Goal: Information Seeking & Learning: Compare options

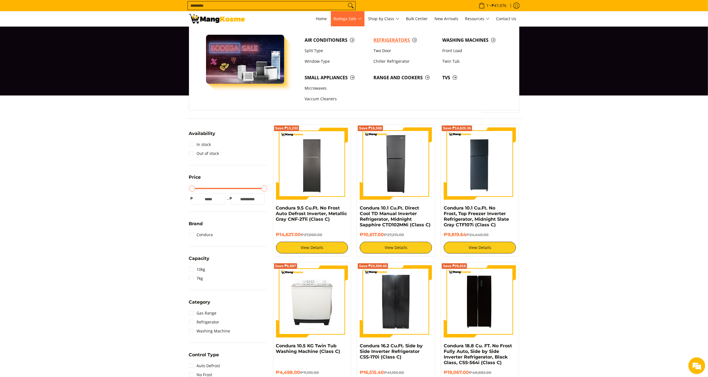
click at [379, 36] on link "Refrigerators" at bounding box center [405, 40] width 69 height 11
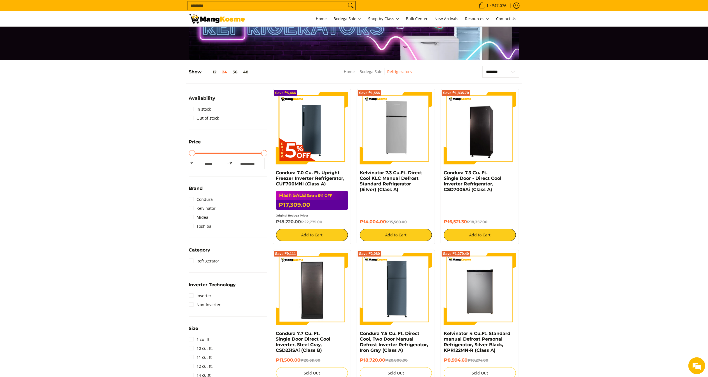
scroll to position [59, 0]
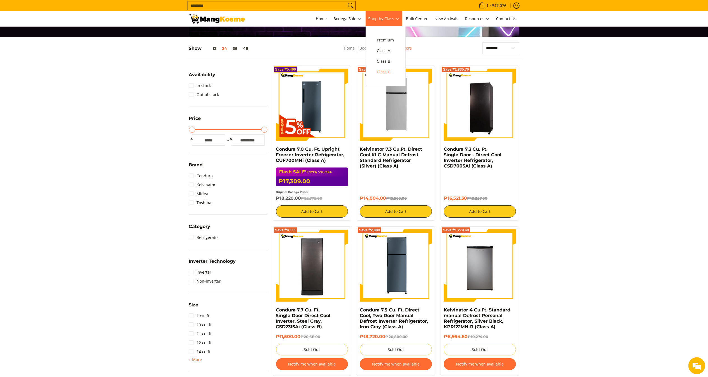
click at [387, 68] on link "Class C" at bounding box center [385, 72] width 23 height 11
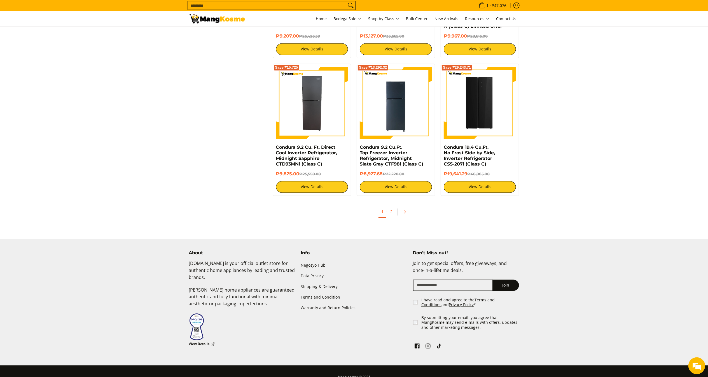
scroll to position [1033, 0]
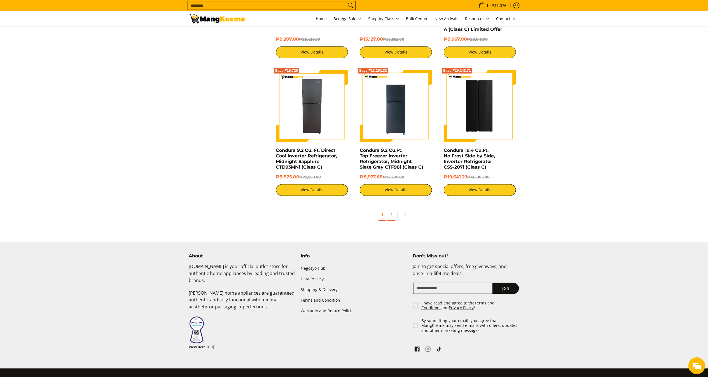
click at [393, 210] on link "2" at bounding box center [392, 214] width 8 height 11
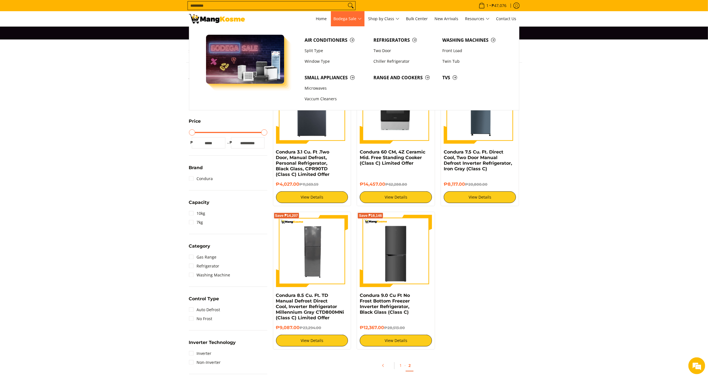
click at [362, 24] on link "Bodega Sale" at bounding box center [348, 18] width 34 height 15
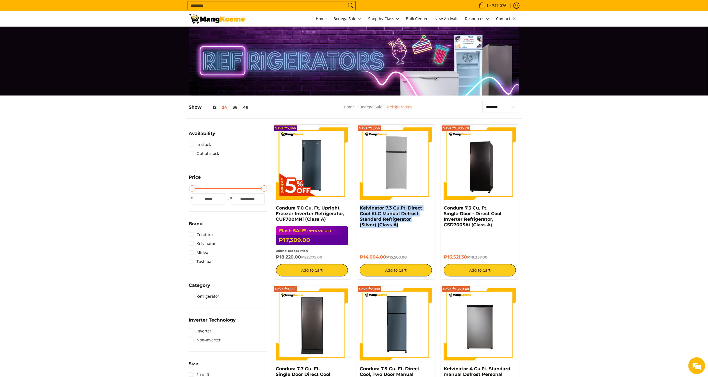
drag, startPoint x: 406, startPoint y: 232, endPoint x: 357, endPoint y: 208, distance: 54.9
click at [357, 208] on div "Save ₱1,556 Kelvinator 7.3 Cu.Ft. Direct Cool KLC Manual Defrost Standard Refri…" at bounding box center [396, 201] width 78 height 155
copy link "Kelvinator 7.3 Cu.Ft. Direct Cool KLC Manual Defrost Standard Refrigerator (Sil…"
click at [392, 169] on img at bounding box center [396, 163] width 72 height 72
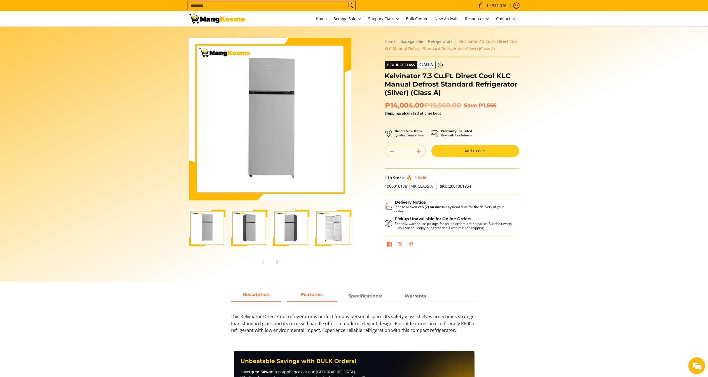
click at [314, 297] on strong "Features:" at bounding box center [312, 294] width 22 height 5
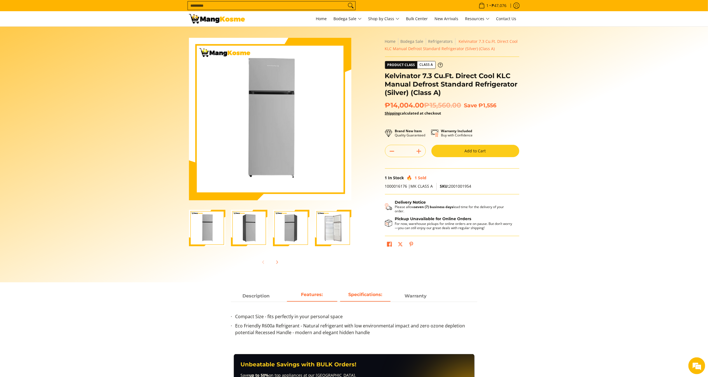
click at [366, 292] on strong "Specifications:" at bounding box center [365, 294] width 34 height 5
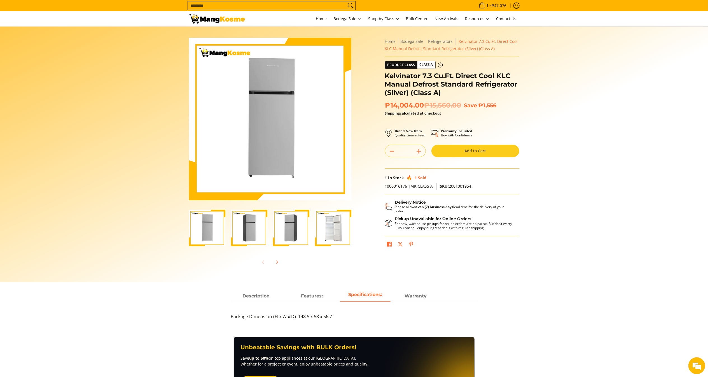
drag, startPoint x: 428, startPoint y: 104, endPoint x: 385, endPoint y: 105, distance: 43.2
click at [385, 105] on span "₱14,004.00 ₱15,560.00" at bounding box center [423, 105] width 76 height 8
copy span "₱14,004.00"
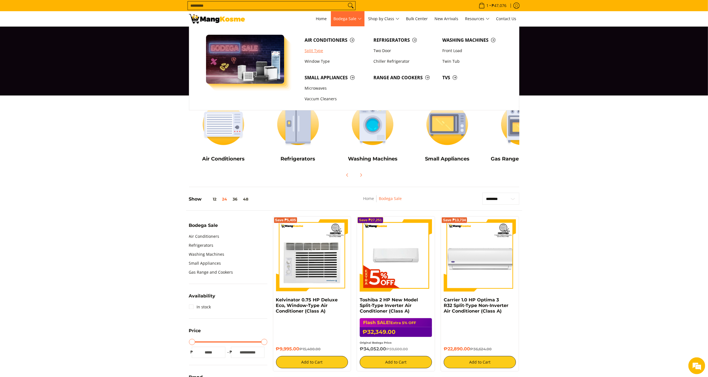
click at [314, 52] on link "Split Type" at bounding box center [336, 50] width 69 height 11
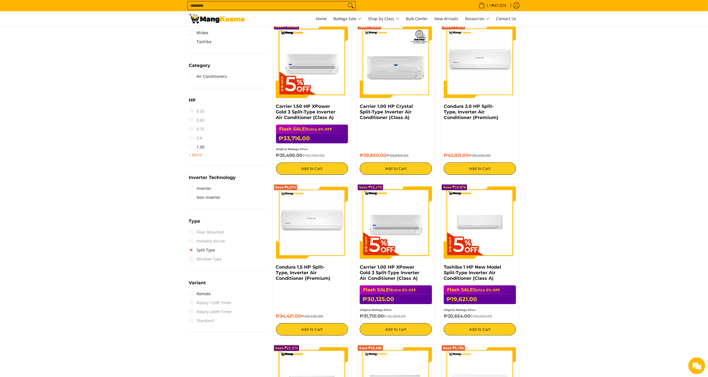
scroll to position [277, 0]
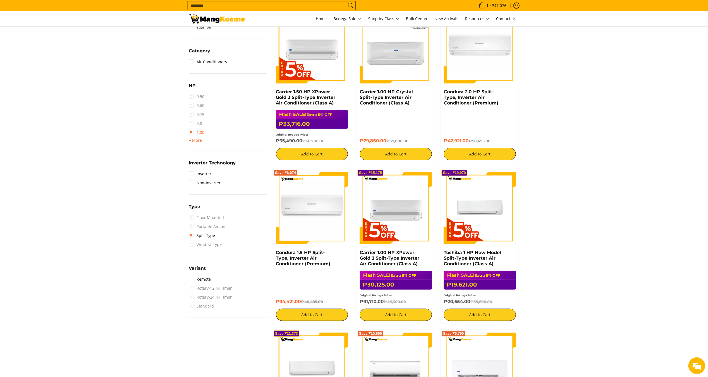
click at [203, 133] on link "1.00" at bounding box center [197, 132] width 16 height 9
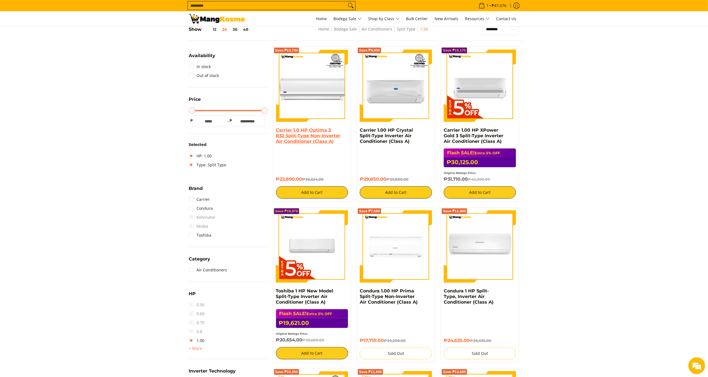
scroll to position [74, 0]
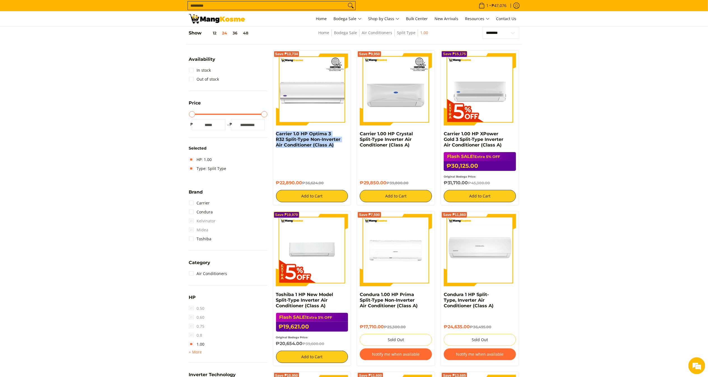
drag, startPoint x: 340, startPoint y: 145, endPoint x: 276, endPoint y: 134, distance: 65.0
click at [276, 134] on div "Save ₱13,734 Carrier 1.0 HP Optima 3 R32 Split-Type Non-Inverter Air Conditione…" at bounding box center [312, 127] width 78 height 155
copy link "Carrier 1.0 HP Optima 3 R32 Split-Type Non-Inverter Air Conditioner (Class A)"
drag, startPoint x: 302, startPoint y: 184, endPoint x: 273, endPoint y: 184, distance: 30.0
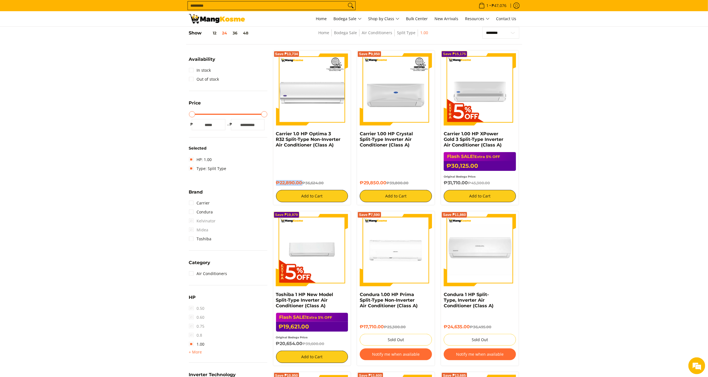
click at [273, 184] on div "Save ₱13,734 Carrier 1.0 HP Optima 3 R32 Split-Type Non-Inverter Air Conditione…" at bounding box center [312, 127] width 84 height 155
copy h6 "₱22,890.00"
copy link "Carrier 1.00 HP Crystal Split-Type Inverter Air Conditioner (Class A)"
drag, startPoint x: 413, startPoint y: 146, endPoint x: 359, endPoint y: 136, distance: 55.1
click at [359, 136] on div "Save ₱9,950 Carrier 1.00 HP Crystal Split-Type Inverter Air Conditioner (Class …" at bounding box center [396, 127] width 78 height 155
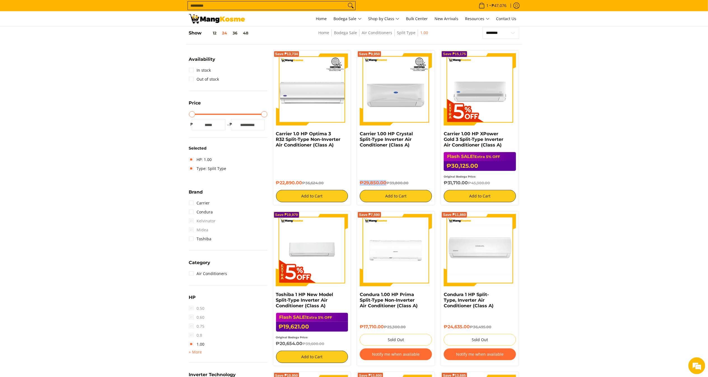
drag, startPoint x: 387, startPoint y: 181, endPoint x: 360, endPoint y: 183, distance: 27.2
click at [360, 183] on div "Save ₱9,950 Carrier 1.00 HP Crystal Split-Type Inverter Air Conditioner (Class …" at bounding box center [396, 127] width 78 height 155
copy h6 "₱29,850.00"
copy link "Carrier 1.00 HP XPower Gold 3 Split-Type Inverter Air Conditioner (Class A)"
drag, startPoint x: 500, startPoint y: 144, endPoint x: 444, endPoint y: 132, distance: 57.3
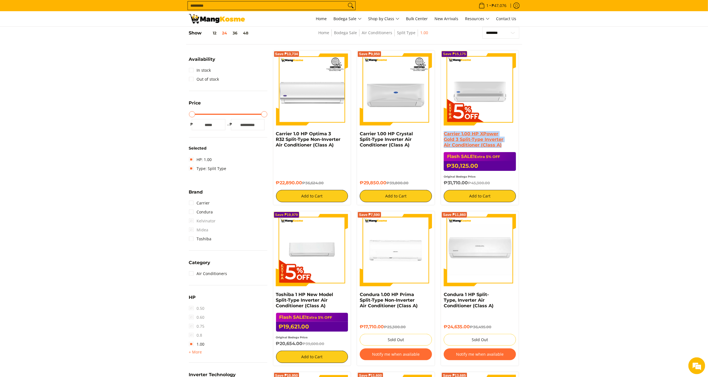
click at [444, 132] on h4 "Carrier 1.00 HP XPower Gold 3 Split-Type Inverter Air Conditioner (Class A)" at bounding box center [480, 139] width 72 height 17
copy h6 "₱31,710.00"
drag, startPoint x: 468, startPoint y: 185, endPoint x: 444, endPoint y: 185, distance: 24.4
click at [444, 185] on h6 "₱31,710.00 ₱45,300.00" at bounding box center [480, 183] width 72 height 6
drag, startPoint x: 326, startPoint y: 306, endPoint x: 275, endPoint y: 293, distance: 52.8
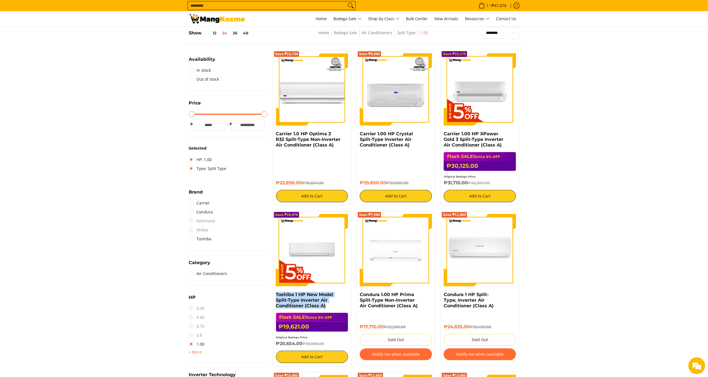
click at [274, 294] on div "Save ₱19,979 Toshiba 1 HP New Model Split-Type Inverter Air Conditioner (Class …" at bounding box center [312, 288] width 78 height 155
copy link "Toshiba 1 HP New Model Split-Type Inverter Air Conditioner (Class A)"
drag, startPoint x: 303, startPoint y: 343, endPoint x: 276, endPoint y: 344, distance: 26.9
click at [276, 344] on h6 "₱20,654.00 ₱39,600.00" at bounding box center [312, 344] width 72 height 6
copy h6 "₱20,654.00"
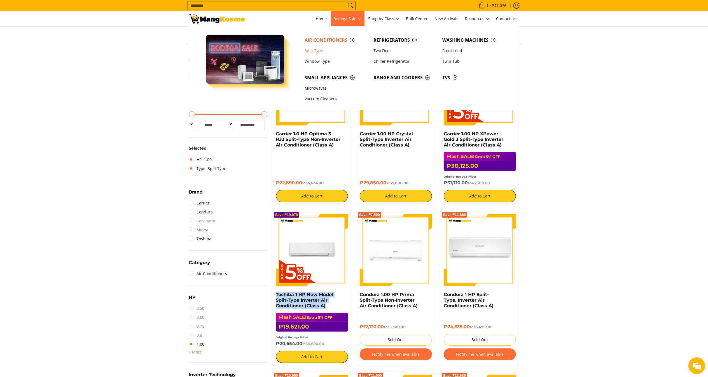
click at [354, 22] on span "Bodega Sale" at bounding box center [348, 18] width 28 height 7
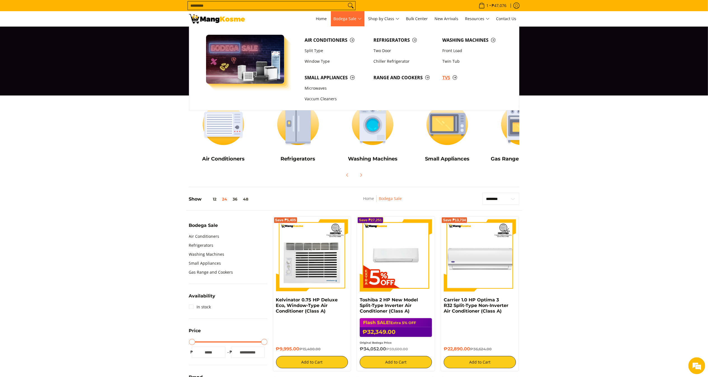
click at [447, 79] on span "TVs" at bounding box center [474, 77] width 63 height 7
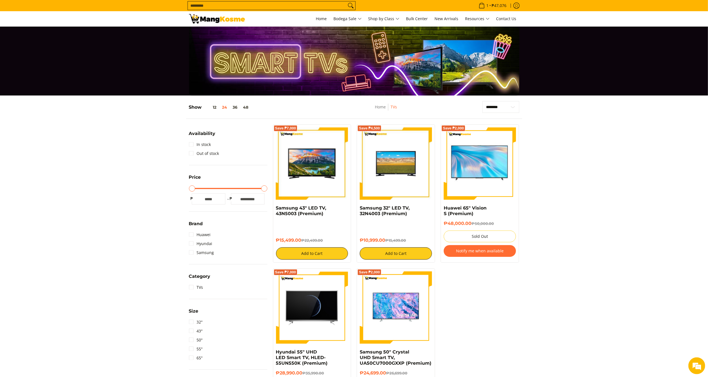
click at [318, 3] on input "Search..." at bounding box center [267, 5] width 159 height 8
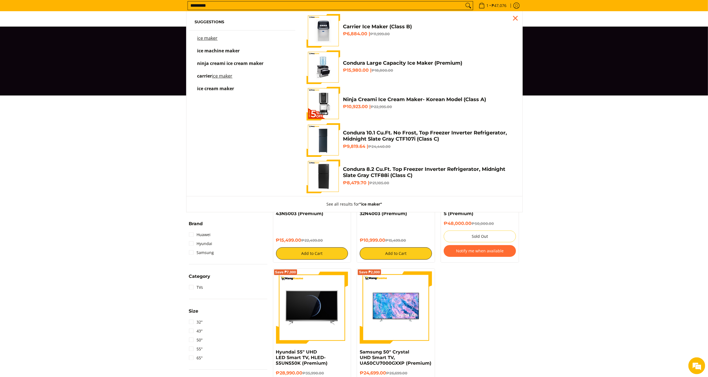
type input "*********"
click at [429, 32] on h6 "₱6,884.00 | ₱11,999.00" at bounding box center [428, 34] width 171 height 6
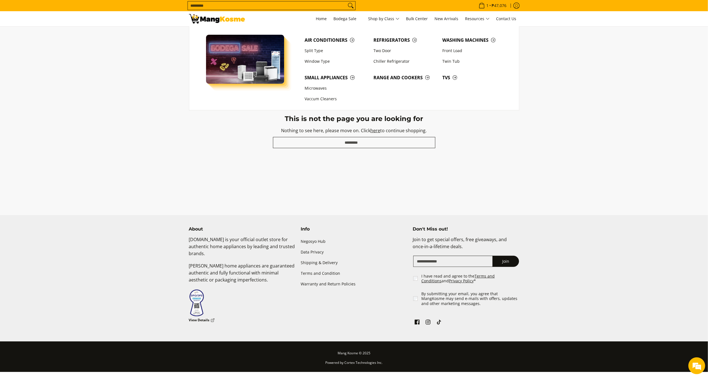
click at [319, 1] on span "Search..." at bounding box center [272, 5] width 168 height 9
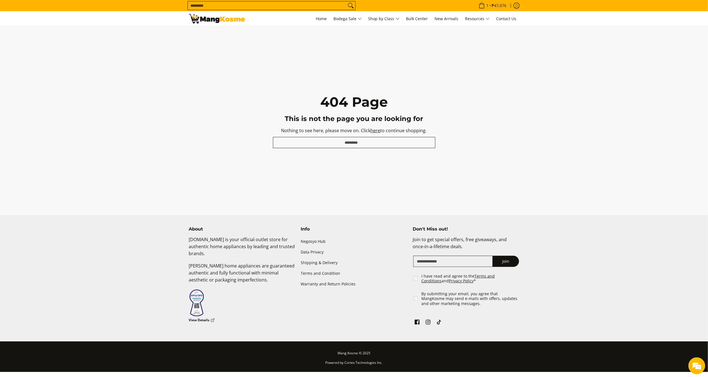
click at [325, 9] on input "Search..." at bounding box center [267, 5] width 159 height 8
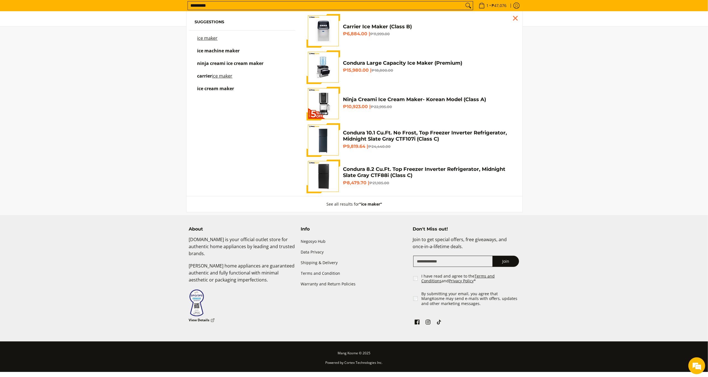
type input "*********"
click at [399, 31] on h6 "₱6,884.00 | ₱11,999.00" at bounding box center [428, 34] width 171 height 6
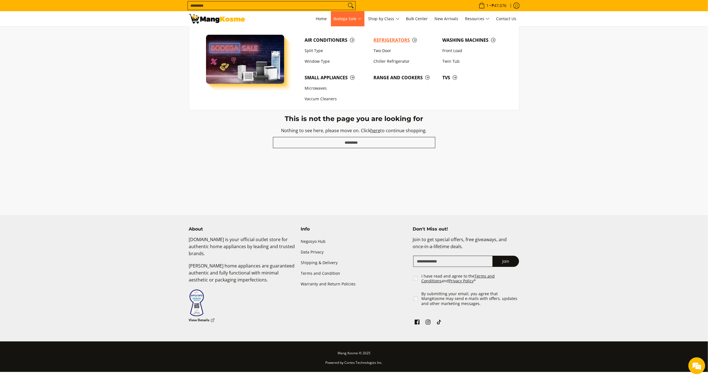
click at [395, 43] on span "Refrigerators" at bounding box center [405, 40] width 63 height 7
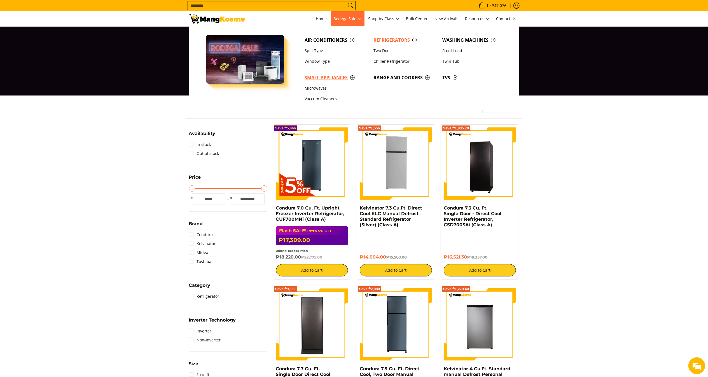
click at [341, 74] on link "Small Appliances" at bounding box center [336, 77] width 69 height 11
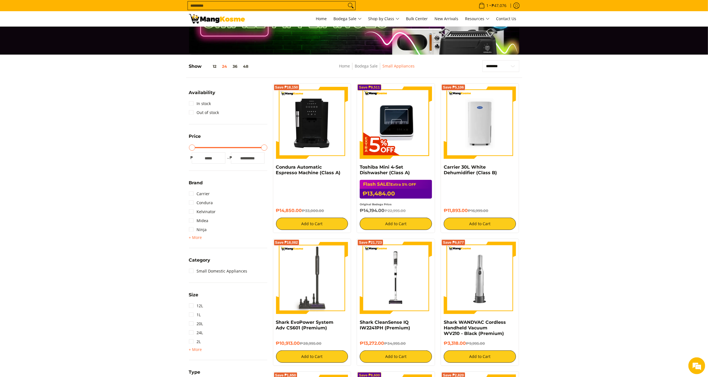
scroll to position [38, 0]
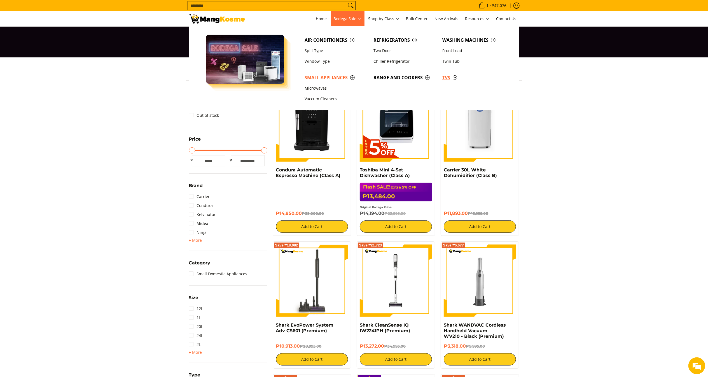
click at [446, 74] on span "TVs" at bounding box center [474, 77] width 63 height 7
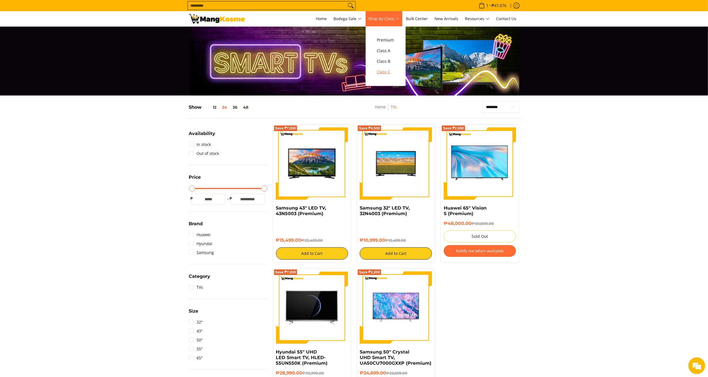
click at [389, 69] on span "Class C" at bounding box center [385, 72] width 17 height 7
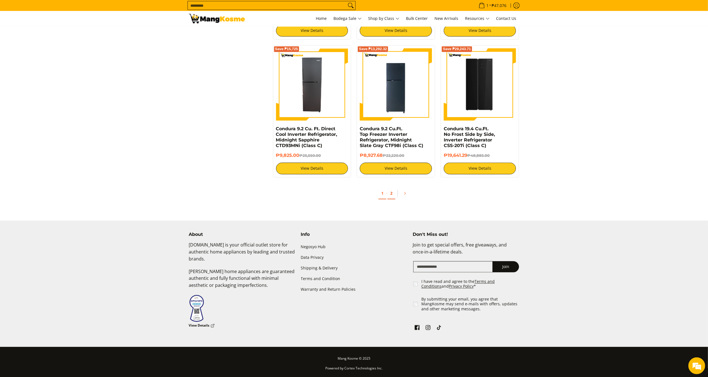
click at [391, 190] on link "2" at bounding box center [392, 193] width 8 height 11
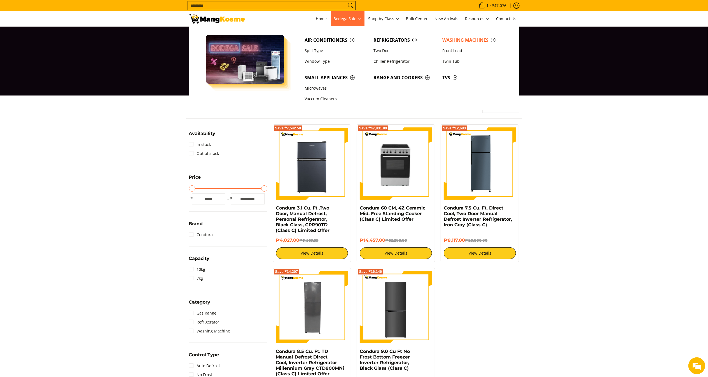
click at [448, 38] on span "Washing Machines" at bounding box center [474, 40] width 63 height 7
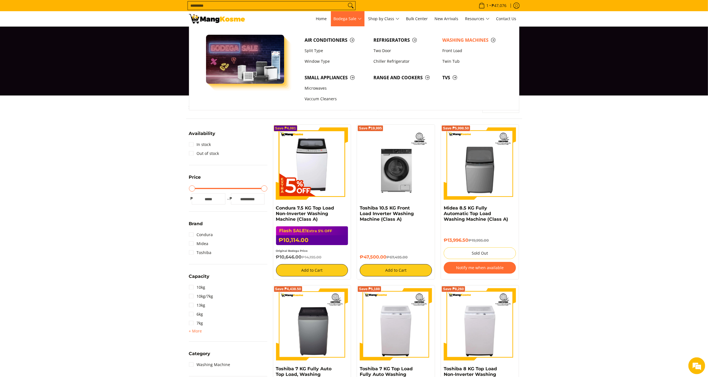
click at [359, 20] on span "Bodega Sale" at bounding box center [348, 18] width 28 height 7
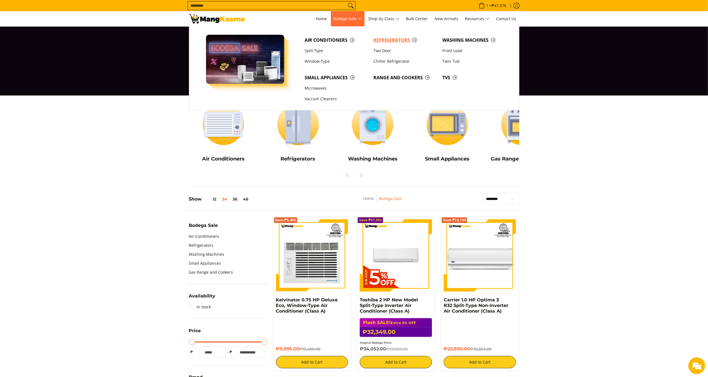
click at [398, 41] on span "Refrigerators" at bounding box center [405, 40] width 63 height 7
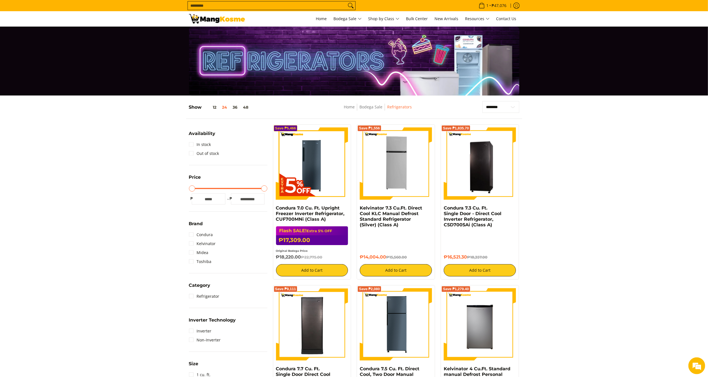
scroll to position [39, 0]
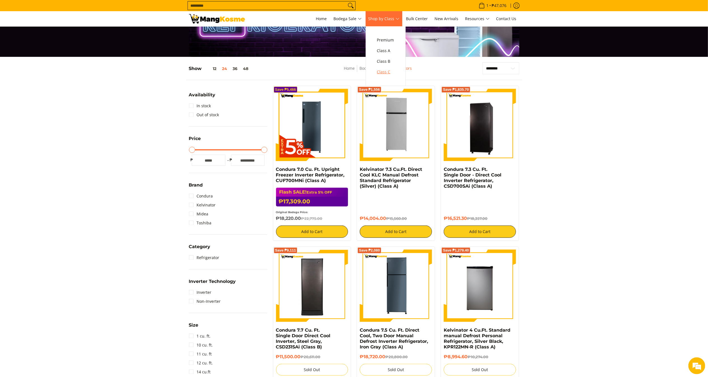
click at [392, 73] on span "Class C" at bounding box center [385, 72] width 17 height 7
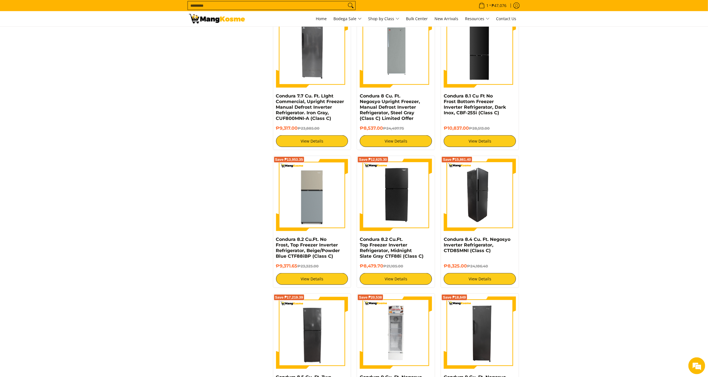
click at [488, 210] on img at bounding box center [480, 195] width 72 height 72
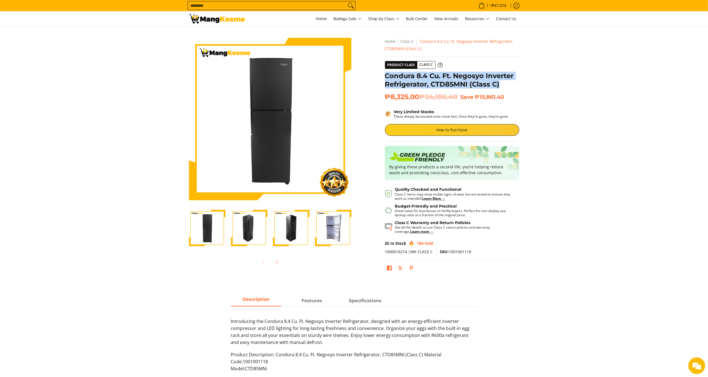
drag, startPoint x: 504, startPoint y: 83, endPoint x: 386, endPoint y: 74, distance: 117.9
click at [386, 74] on h1 "Condura 8.4 Cu. Ft. Negosyo Inverter Refrigerator, CTD85MNI (Class C)" at bounding box center [452, 80] width 134 height 17
copy h1 "Condura 8.4 Cu. Ft. Negosyo Inverter Refrigerator, CTD85MNI (Class C)"
copy span "₱8,325.00"
drag, startPoint x: 421, startPoint y: 97, endPoint x: 386, endPoint y: 95, distance: 36.0
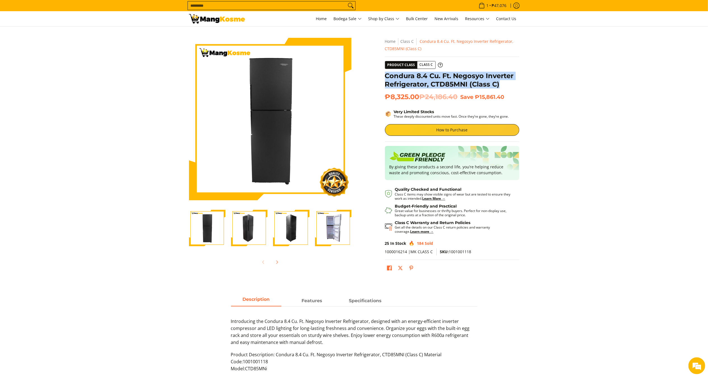
click at [386, 95] on span "₱8,325.00 ₱24,186.40" at bounding box center [421, 97] width 73 height 8
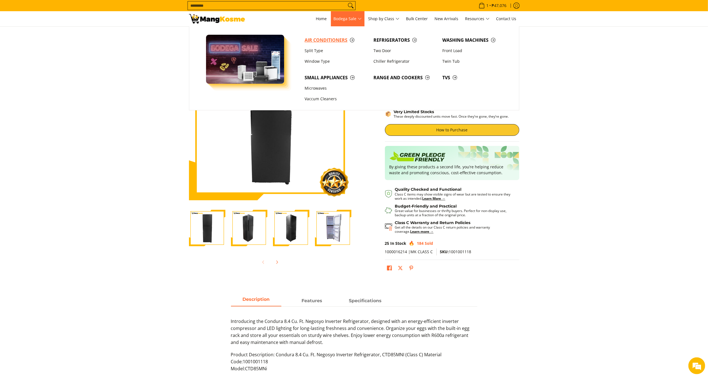
click at [335, 40] on span "Air Conditioners" at bounding box center [336, 40] width 63 height 7
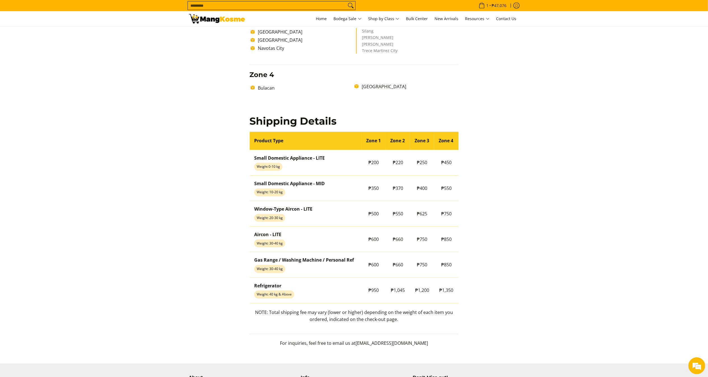
scroll to position [364, 0]
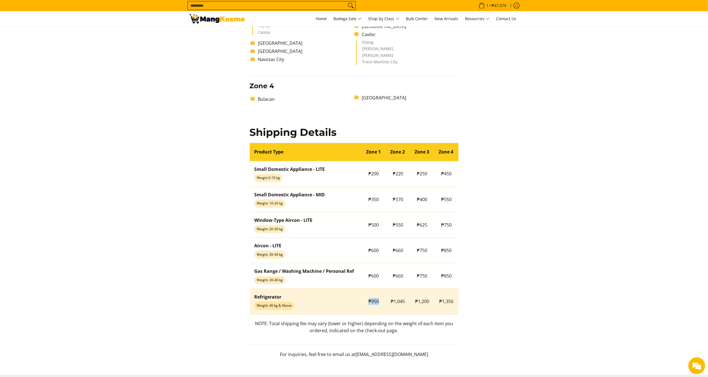
drag, startPoint x: 369, startPoint y: 301, endPoint x: 380, endPoint y: 302, distance: 11.5
click at [380, 302] on td "₱950" at bounding box center [374, 301] width 24 height 25
copy span "₱950"
drag, startPoint x: 390, startPoint y: 303, endPoint x: 406, endPoint y: 301, distance: 16.1
click at [406, 301] on td "₱1,045" at bounding box center [398, 301] width 24 height 25
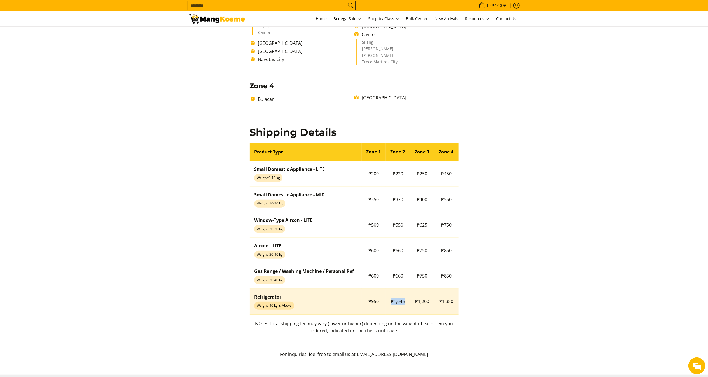
copy span "₱1,045"
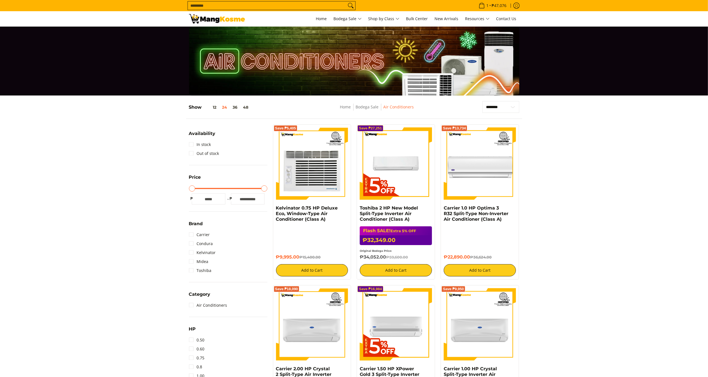
click at [34, 74] on div at bounding box center [354, 61] width 708 height 69
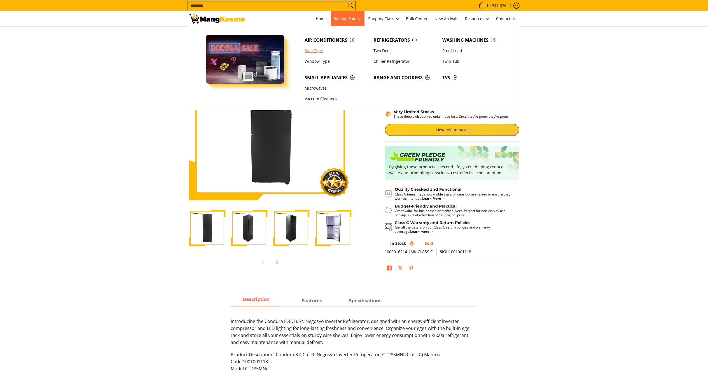
click at [331, 46] on link "Split Type" at bounding box center [336, 50] width 69 height 11
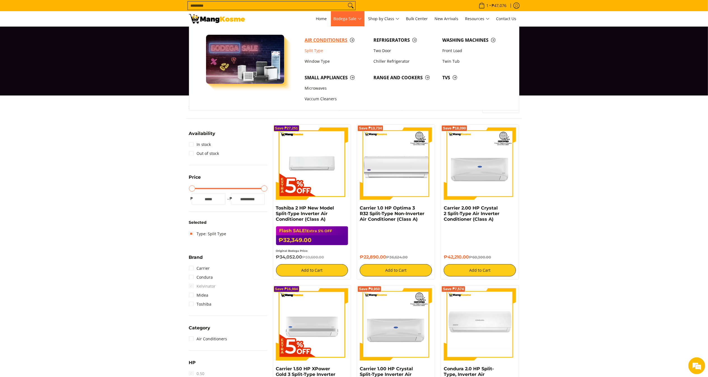
click at [332, 36] on link "Air Conditioners" at bounding box center [336, 40] width 69 height 11
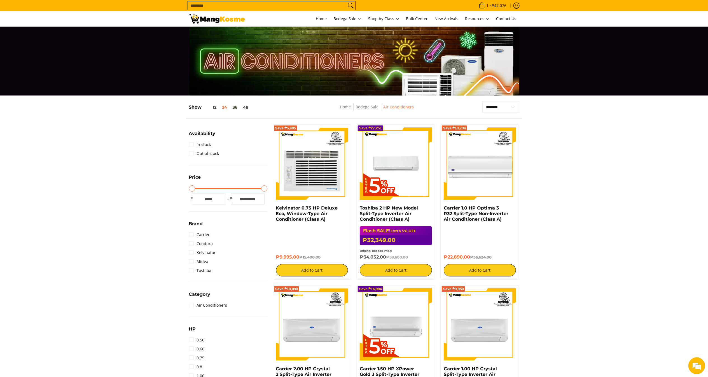
click at [283, 4] on input "Search..." at bounding box center [267, 5] width 159 height 8
type input "*"
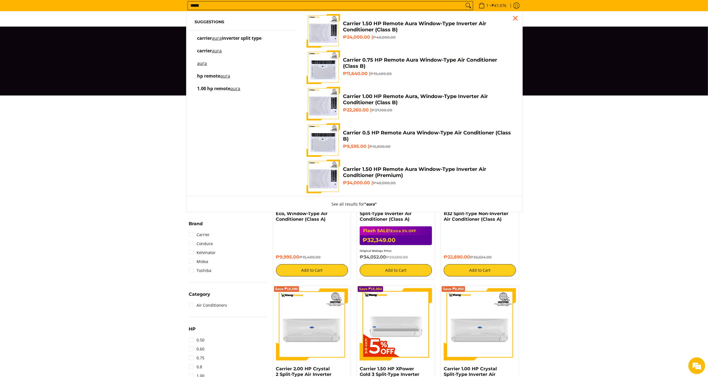
type input "*****"
click at [457, 99] on h4 "Carrier 1.00 HP Remote Aura, Window-Type Inverter Air Conditioner (Class B)" at bounding box center [428, 99] width 171 height 13
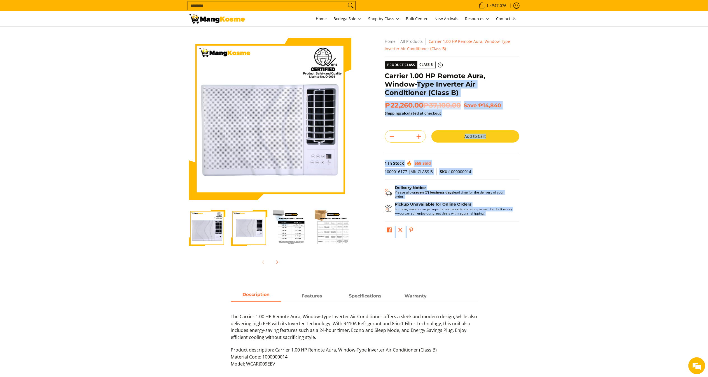
drag, startPoint x: 381, startPoint y: 74, endPoint x: 416, endPoint y: 86, distance: 36.9
click at [416, 86] on div "Skip to Main Content Enable zoom Disable zoom Enable zoom Disable zoom Enable z…" at bounding box center [354, 157] width 336 height 239
click at [457, 93] on h1 "Carrier 1.00 HP Remote Aura, Window-Type Inverter Air Conditioner (Class B)" at bounding box center [452, 84] width 134 height 25
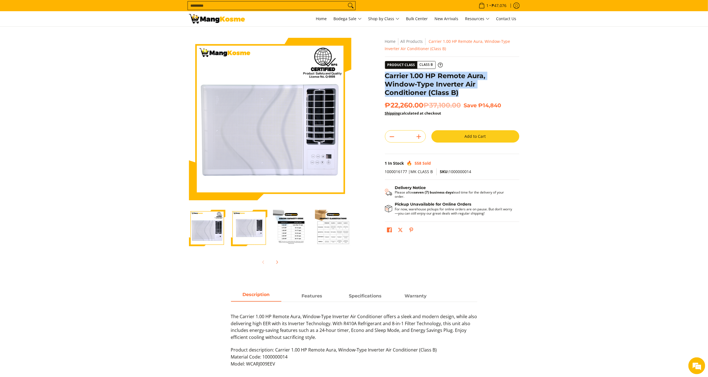
drag, startPoint x: 417, startPoint y: 95, endPoint x: 386, endPoint y: 74, distance: 37.5
click at [386, 74] on h1 "Carrier 1.00 HP Remote Aura, Window-Type Inverter Air Conditioner (Class B)" at bounding box center [452, 84] width 134 height 25
copy h1 "Carrier 1.00 HP Remote Aura, Window-Type Inverter Air Conditioner (Class B)"
drag, startPoint x: 425, startPoint y: 104, endPoint x: 385, endPoint y: 103, distance: 39.8
click at [385, 103] on span "₱22,260.00 ₱37,100.00" at bounding box center [423, 105] width 76 height 8
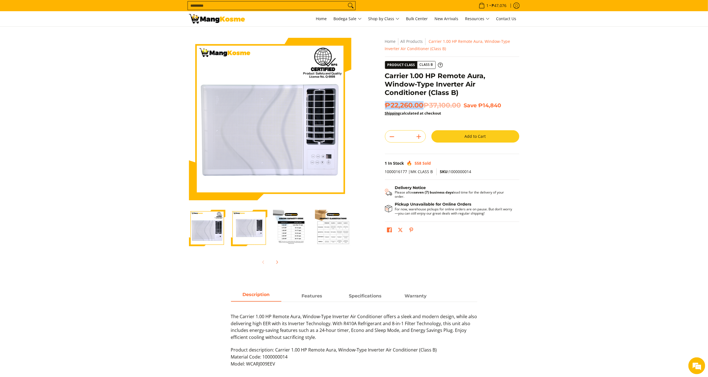
copy span "₱22,260.00"
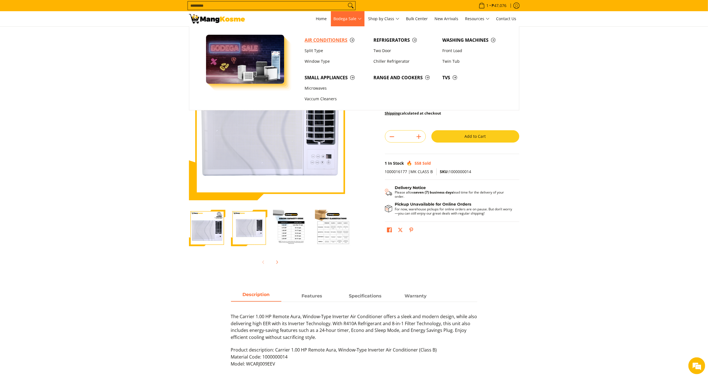
click at [341, 36] on link "Air Conditioners" at bounding box center [336, 40] width 69 height 11
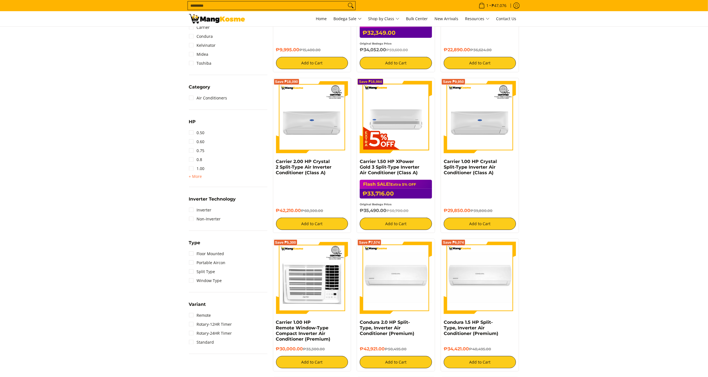
click at [200, 180] on div "HP 0.50 0.60 0.75 0.8 1.00 + More - Less 1.50 2.00 2.50 3.00 3T 4.00 6.00" at bounding box center [228, 152] width 78 height 69
click at [197, 176] on span "+ More" at bounding box center [195, 176] width 13 height 4
click at [201, 203] on link "3.00" at bounding box center [197, 204] width 16 height 9
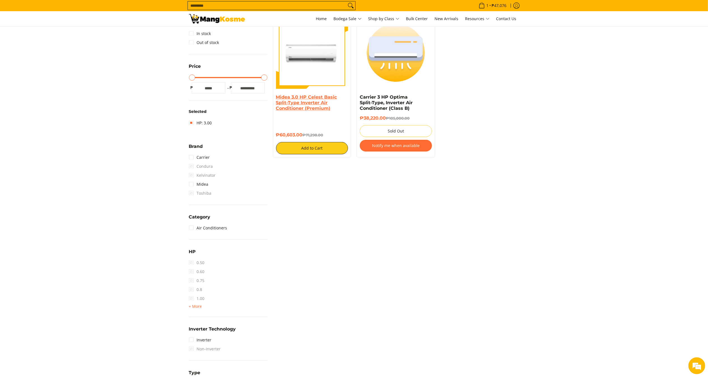
scroll to position [74, 0]
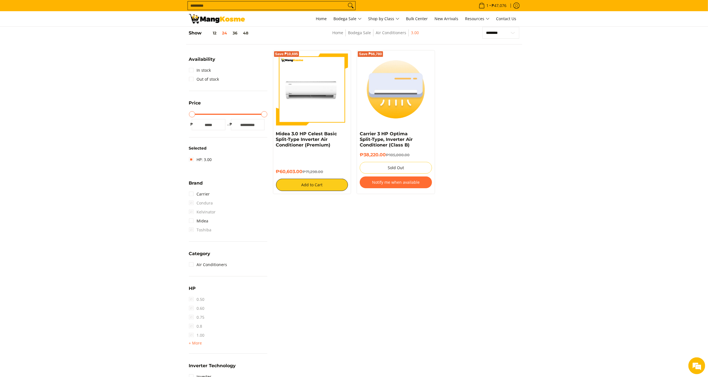
click at [311, 127] on div "Save ₱10,695" at bounding box center [312, 92] width 72 height 78
click at [315, 112] on img at bounding box center [312, 89] width 72 height 72
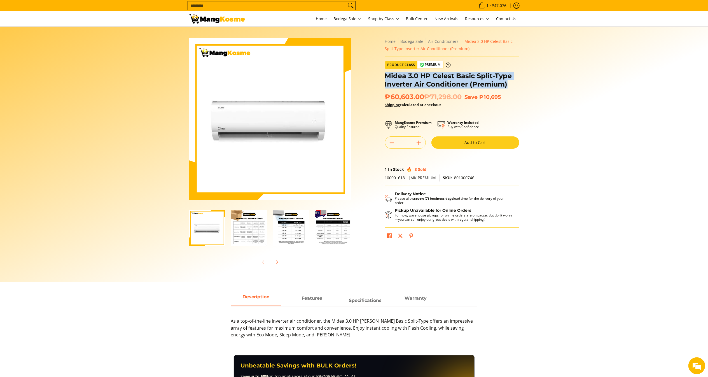
drag, startPoint x: 507, startPoint y: 83, endPoint x: 387, endPoint y: 76, distance: 120.1
click at [387, 76] on h1 "Midea 3.0 HP Celest Basic Split-Type Inverter Air Conditioner (Premium)" at bounding box center [452, 80] width 134 height 17
copy h1 "Midea 3.0 HP Celest Basic Split-Type Inverter Air Conditioner (Premium)"
click at [422, 96] on span "₱60,603.00 ₱71,298.00" at bounding box center [423, 97] width 77 height 8
drag, startPoint x: 425, startPoint y: 97, endPoint x: 399, endPoint y: 97, distance: 25.8
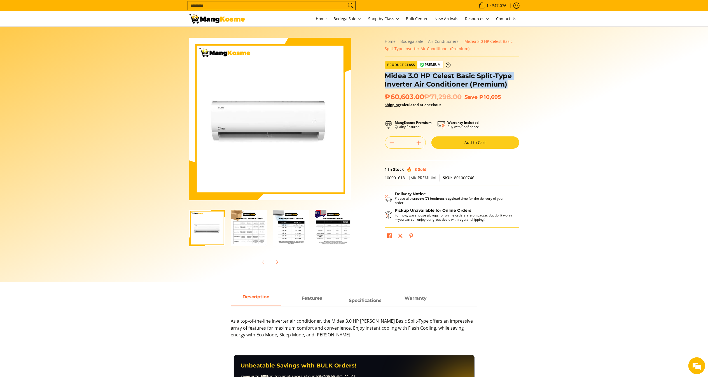
click at [399, 97] on span "₱60,603.00 ₱71,298.00" at bounding box center [423, 97] width 77 height 8
click at [401, 99] on span "₱60,603.00 ₱71,298.00" at bounding box center [423, 97] width 77 height 8
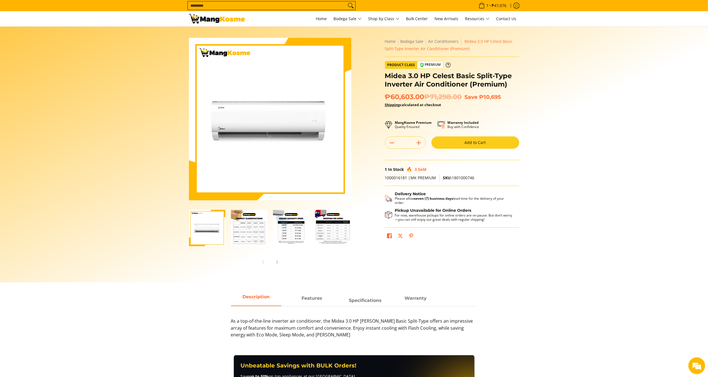
click at [401, 99] on span "₱60,603.00 ₱71,298.00" at bounding box center [423, 97] width 77 height 8
click at [414, 97] on span "₱60,603.00 ₱71,298.00" at bounding box center [423, 97] width 77 height 8
drag, startPoint x: 426, startPoint y: 95, endPoint x: 385, endPoint y: 97, distance: 41.5
click at [385, 97] on span "₱60,603.00 ₱71,298.00" at bounding box center [423, 97] width 77 height 8
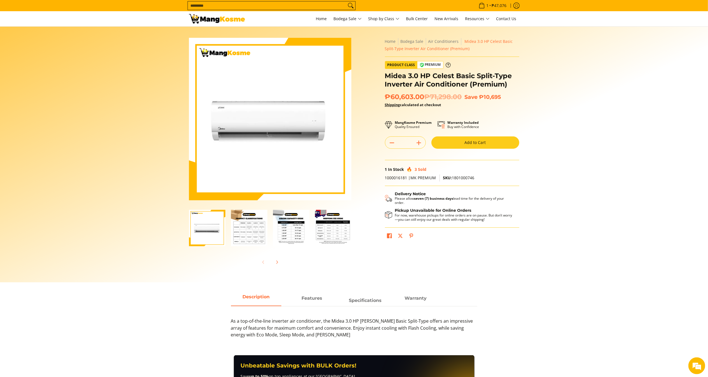
copy span "₱60,603.00"
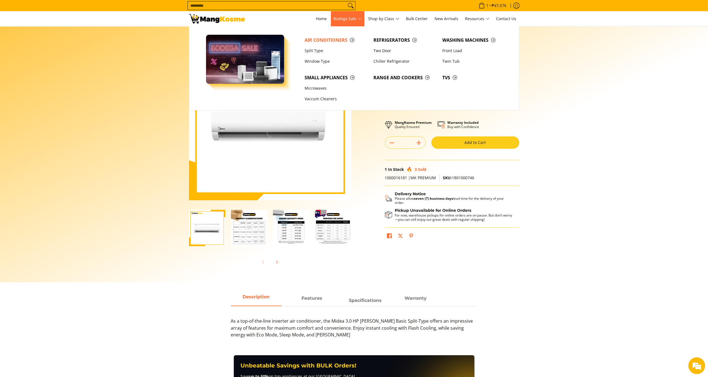
click at [331, 21] on link "Bodega Sale" at bounding box center [348, 18] width 34 height 15
